Goal: Task Accomplishment & Management: Use online tool/utility

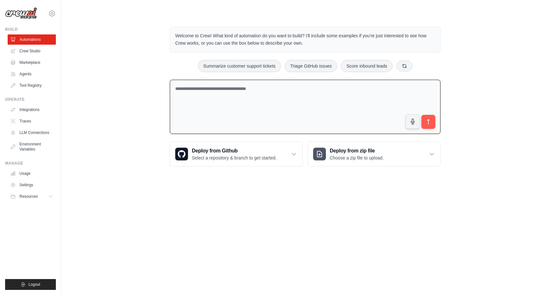
click at [274, 98] on textarea at bounding box center [305, 107] width 271 height 55
click at [52, 197] on icon at bounding box center [51, 196] width 5 height 5
click at [402, 67] on icon at bounding box center [404, 65] width 5 height 5
click at [290, 87] on textarea at bounding box center [305, 107] width 271 height 55
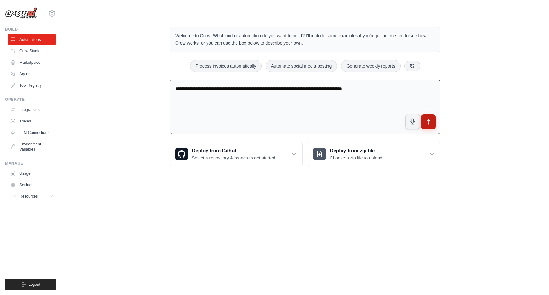
type textarea "**********"
click at [430, 121] on icon "submit" at bounding box center [428, 122] width 7 height 7
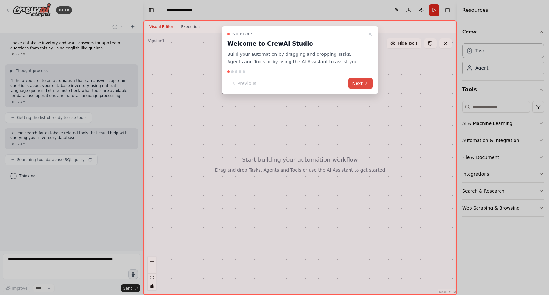
click at [362, 85] on button "Next" at bounding box center [360, 83] width 25 height 11
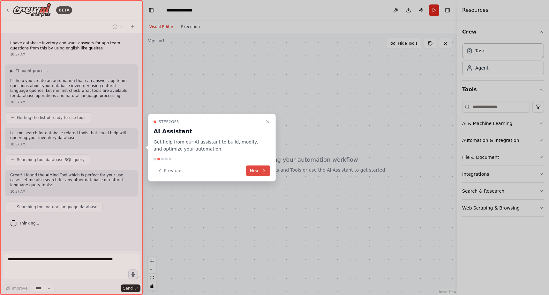
click at [259, 170] on button "Next" at bounding box center [258, 171] width 25 height 11
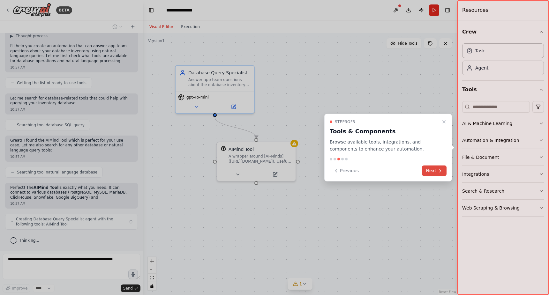
click at [433, 169] on button "Next" at bounding box center [434, 171] width 25 height 11
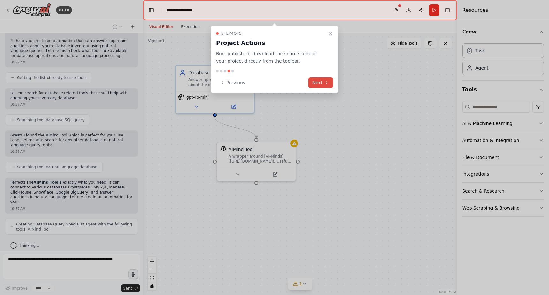
click at [316, 80] on button "Next" at bounding box center [320, 83] width 25 height 11
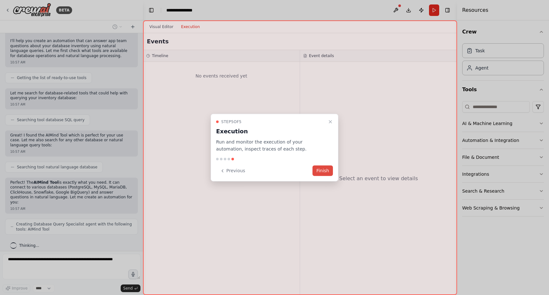
click at [322, 173] on button "Finish" at bounding box center [322, 171] width 20 height 11
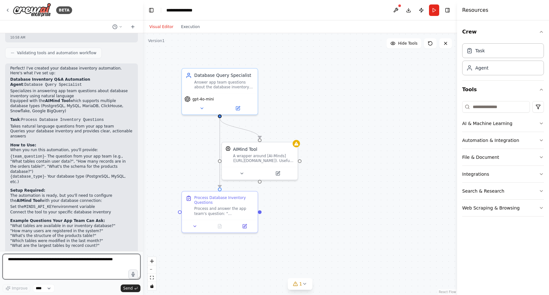
scroll to position [310, 0]
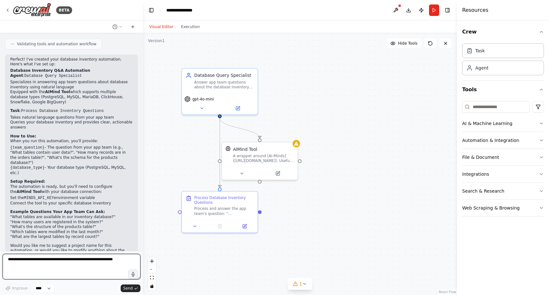
click at [101, 258] on textarea at bounding box center [72, 267] width 138 height 26
type textarea "**********"
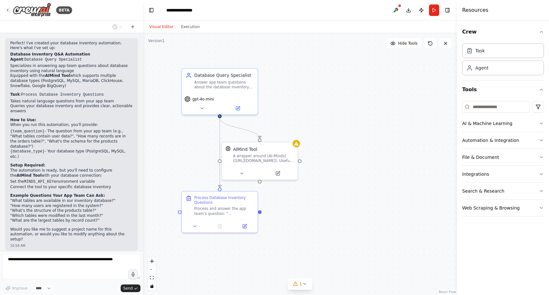
scroll to position [347, 0]
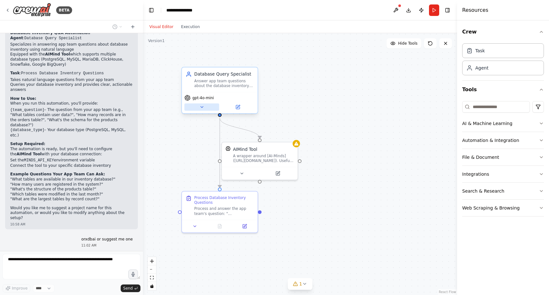
click at [205, 106] on button at bounding box center [201, 106] width 35 height 7
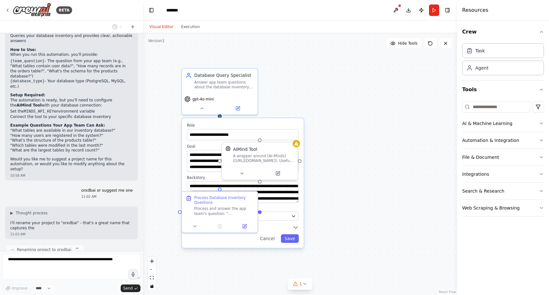
scroll to position [401, 0]
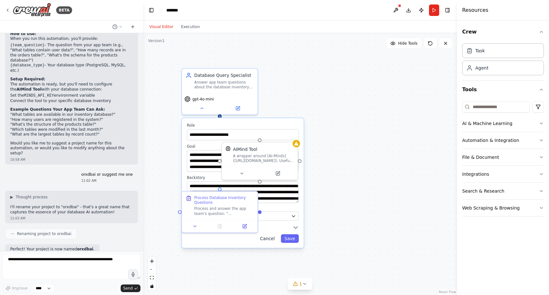
click at [272, 239] on button "Cancel" at bounding box center [267, 239] width 22 height 9
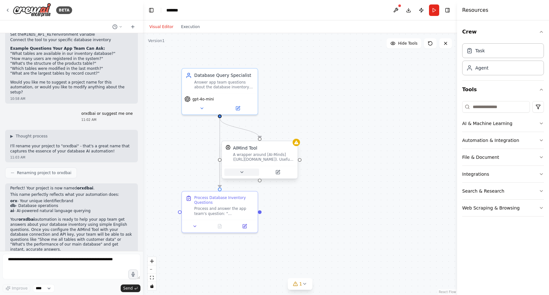
scroll to position [478, 0]
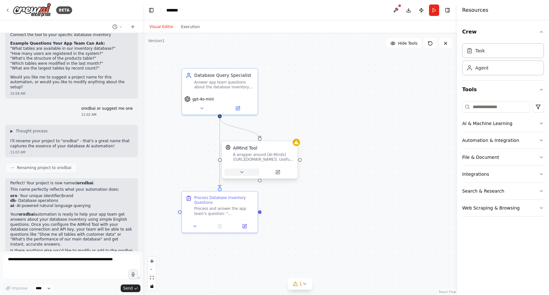
click at [243, 171] on icon at bounding box center [241, 172] width 5 height 5
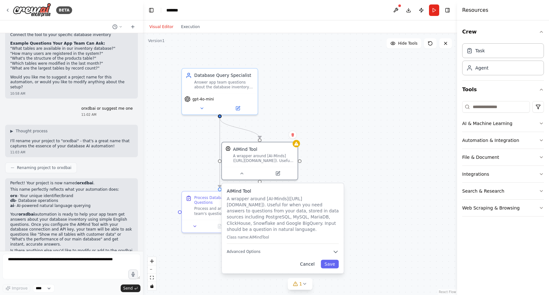
click at [305, 264] on button "Cancel" at bounding box center [307, 264] width 22 height 9
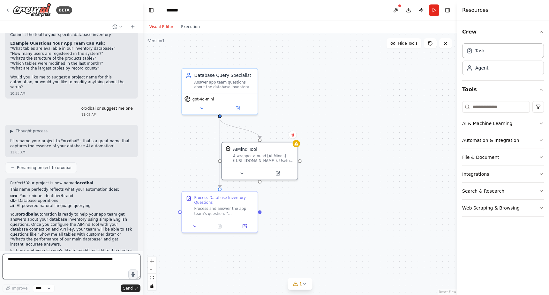
click at [65, 258] on textarea at bounding box center [72, 267] width 138 height 26
type textarea "**********"
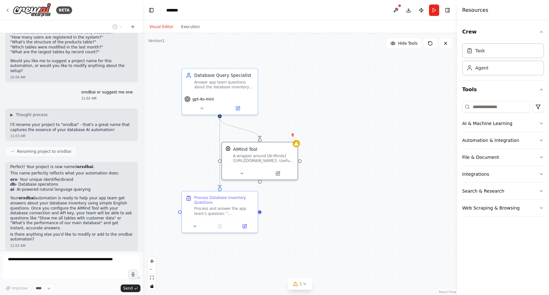
scroll to position [516, 0]
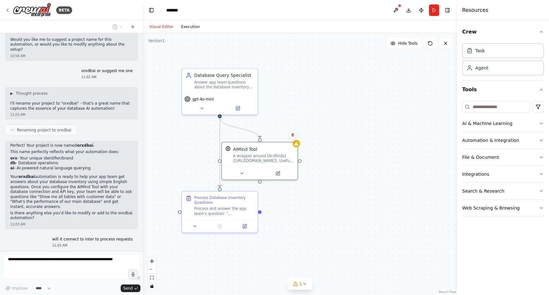
click at [189, 29] on button "Execution" at bounding box center [190, 27] width 26 height 8
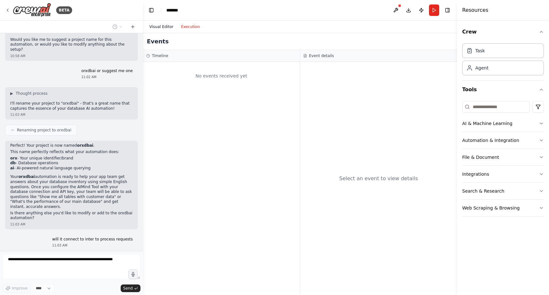
click at [169, 26] on button "Visual Editor" at bounding box center [162, 27] width 32 height 8
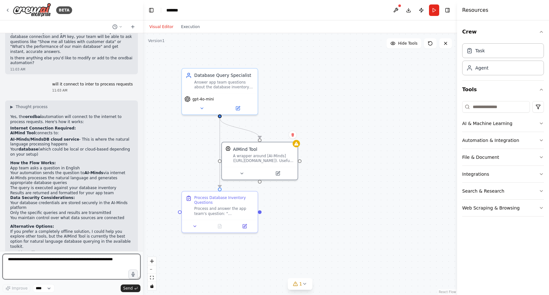
scroll to position [679, 0]
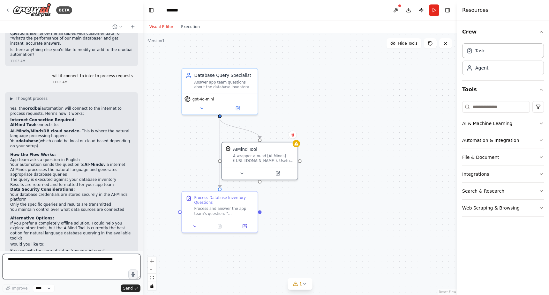
click at [78, 263] on textarea at bounding box center [72, 267] width 138 height 26
type textarea "**********"
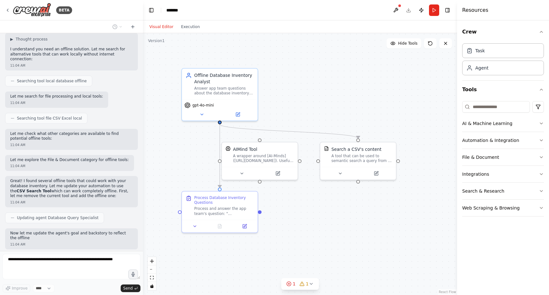
scroll to position [950, 0]
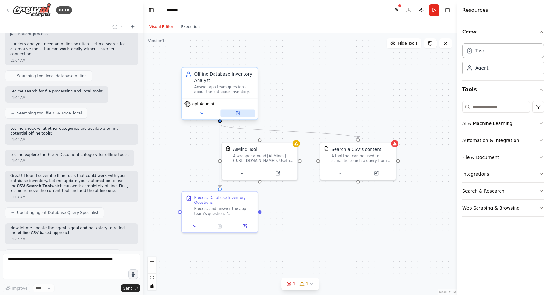
click at [239, 114] on icon at bounding box center [238, 113] width 4 height 4
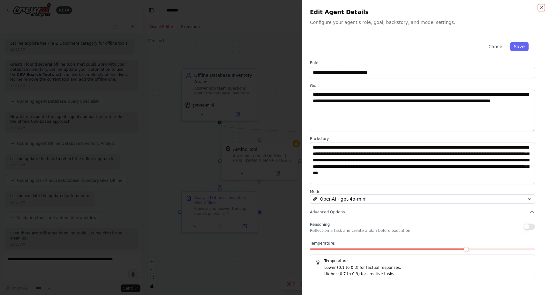
scroll to position [1098, 0]
click at [474, 211] on button "Advanced Options" at bounding box center [422, 212] width 225 height 6
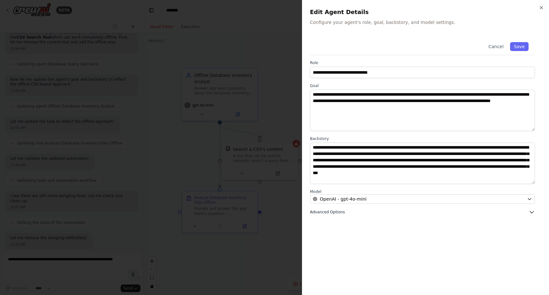
click at [403, 214] on button "Advanced Options" at bounding box center [422, 212] width 225 height 6
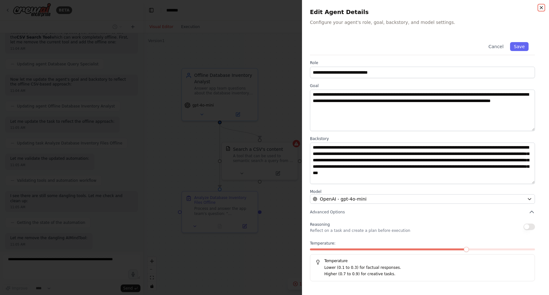
click at [541, 9] on icon "button" at bounding box center [541, 7] width 5 height 5
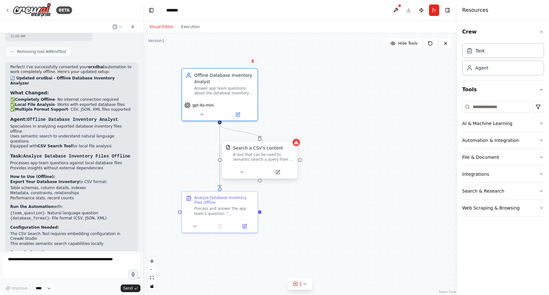
scroll to position [1312, 0]
